Goal: Entertainment & Leisure: Browse casually

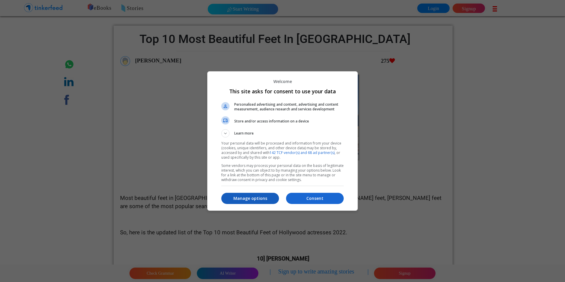
click at [258, 200] on p "Manage options" at bounding box center [250, 198] width 58 height 6
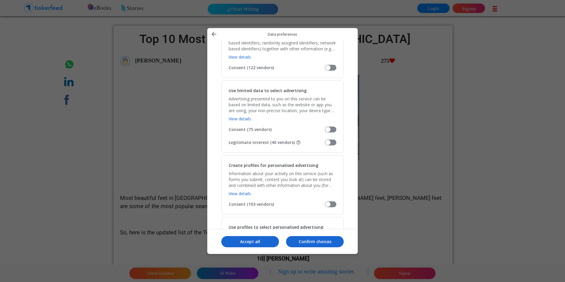
scroll to position [69, 0]
click at [332, 142] on span "Manage your data" at bounding box center [330, 143] width 11 height 6
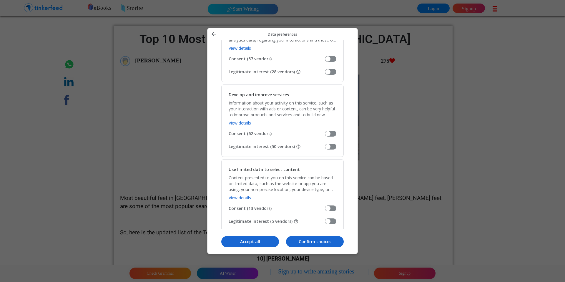
scroll to position [616, 0]
click at [332, 149] on span "Manage your data" at bounding box center [330, 148] width 11 height 6
click at [334, 223] on span "Manage your data" at bounding box center [330, 223] width 11 height 6
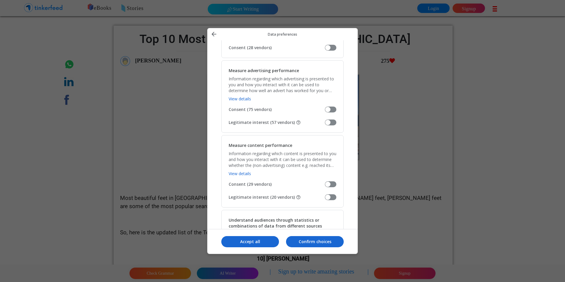
scroll to position [417, 0]
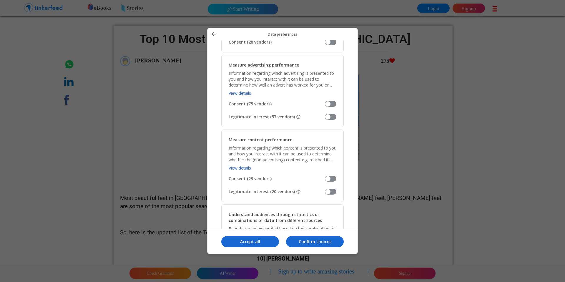
click at [332, 191] on span "Manage your data" at bounding box center [330, 192] width 11 height 6
click at [334, 118] on span "Manage your data" at bounding box center [330, 117] width 11 height 6
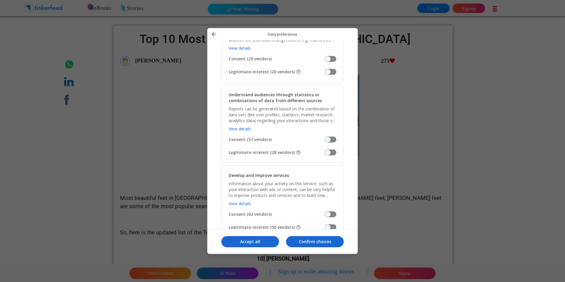
scroll to position [543, 0]
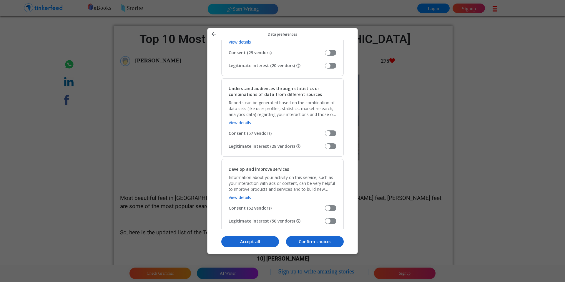
click at [334, 145] on span "Manage your data" at bounding box center [330, 146] width 11 height 6
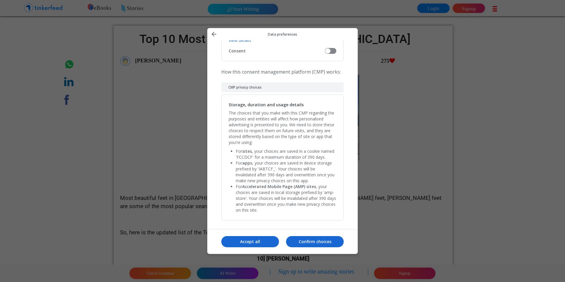
scroll to position [1187, 0]
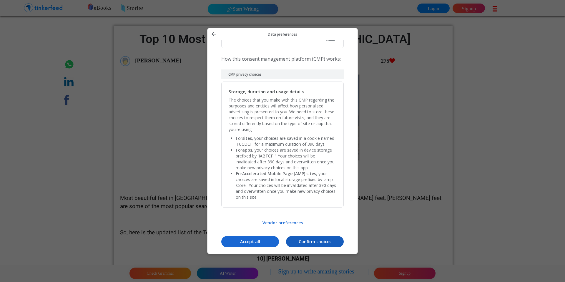
click at [328, 244] on p "Confirm choices" at bounding box center [315, 242] width 58 height 6
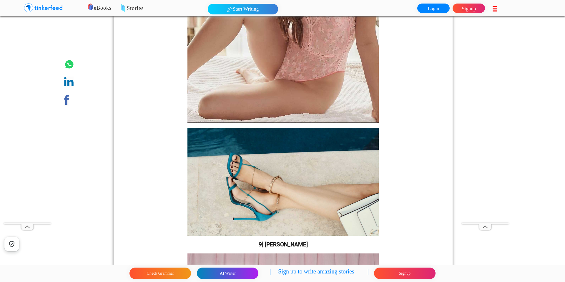
scroll to position [384, 0]
